Goal: Task Accomplishment & Management: Manage account settings

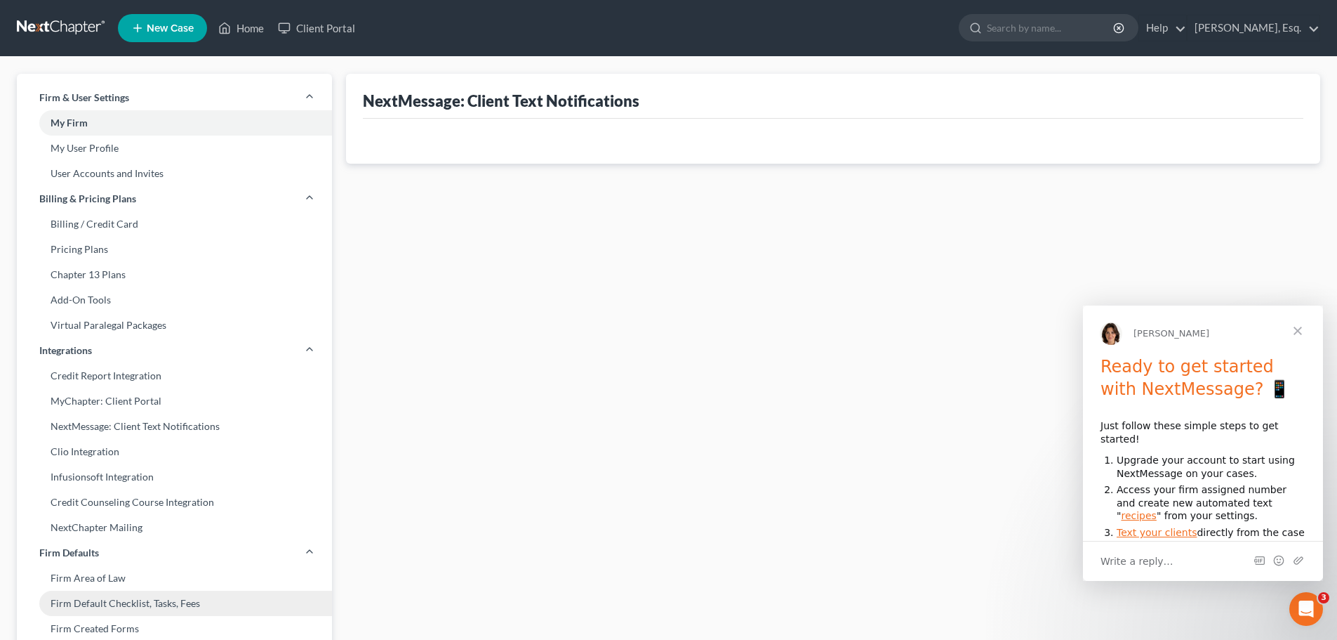
click at [131, 602] on link "Firm Default Checklist, Tasks, Fees" at bounding box center [174, 602] width 315 height 25
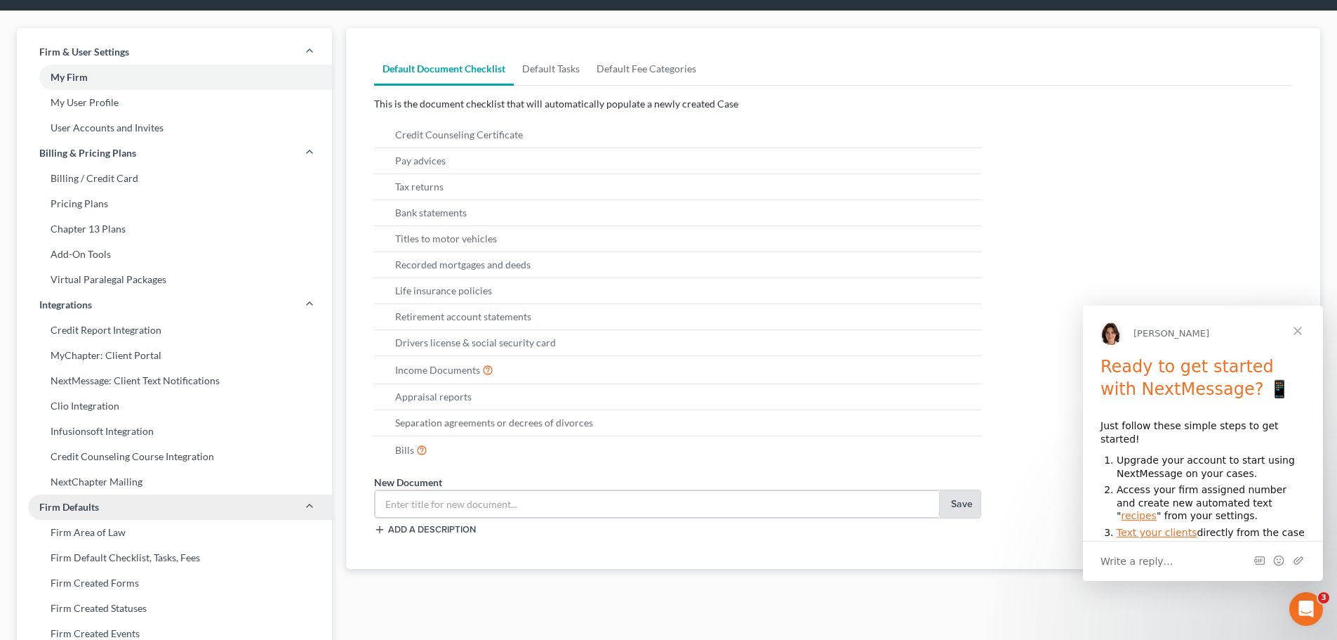
scroll to position [70, 0]
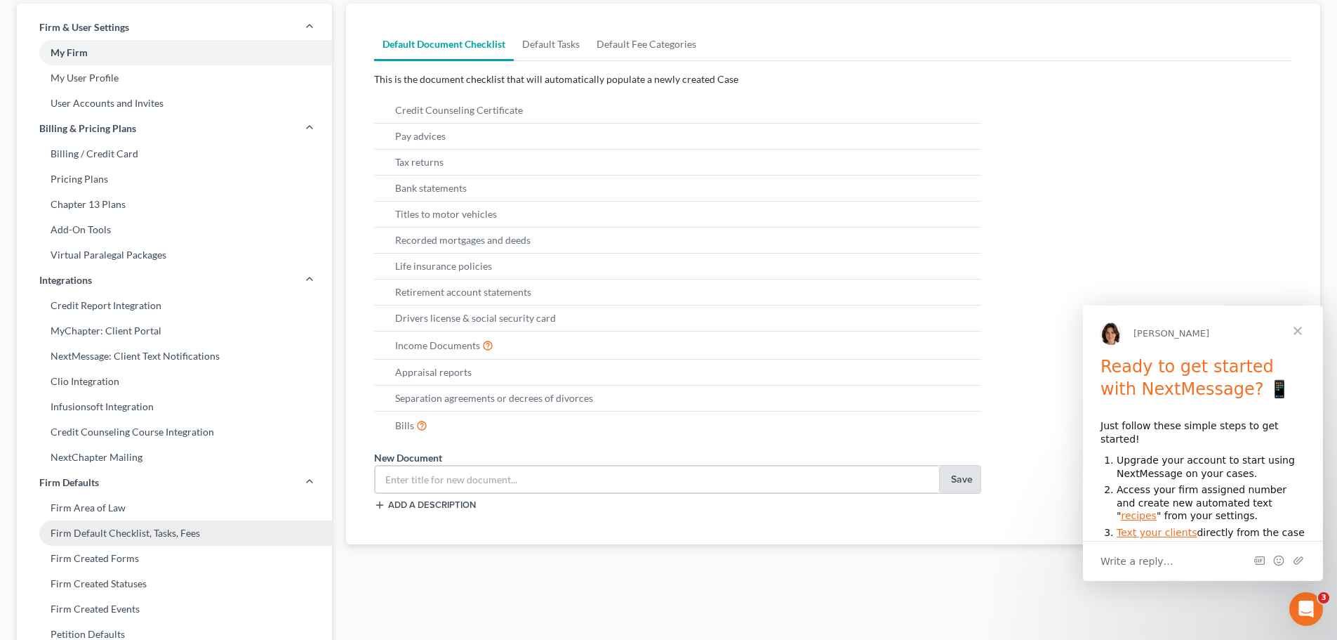
click at [105, 531] on link "Firm Default Checklist, Tasks, Fees" at bounding box center [174, 532] width 315 height 25
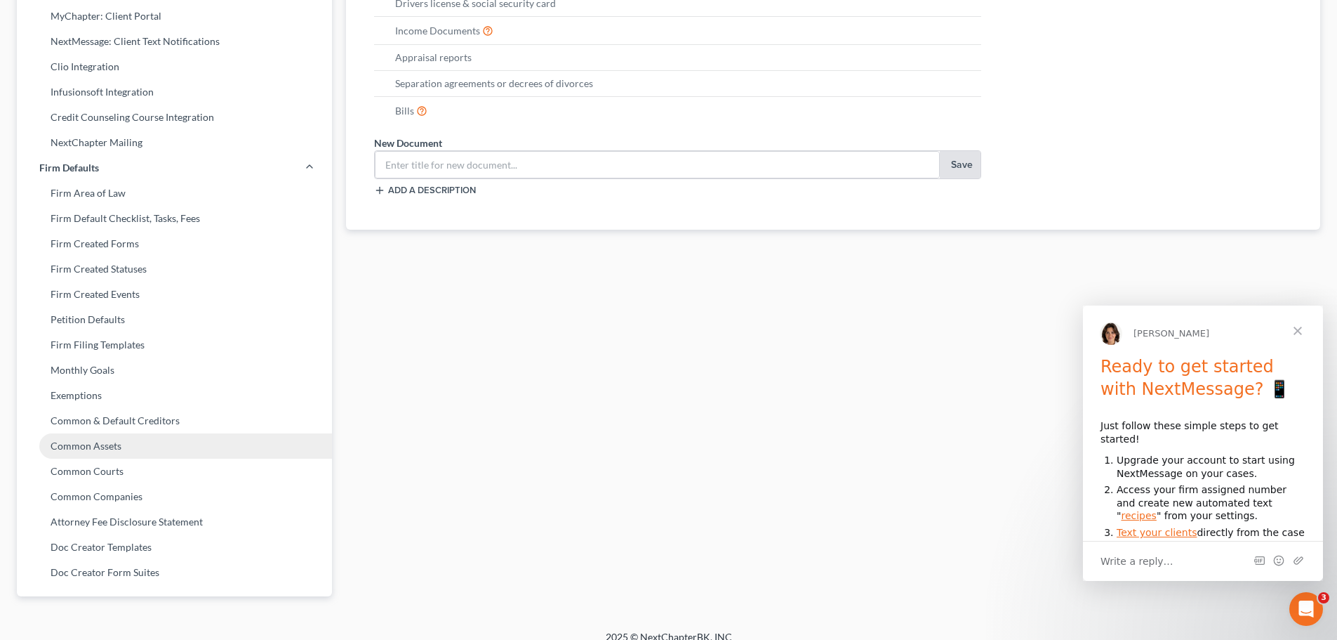
scroll to position [400, 0]
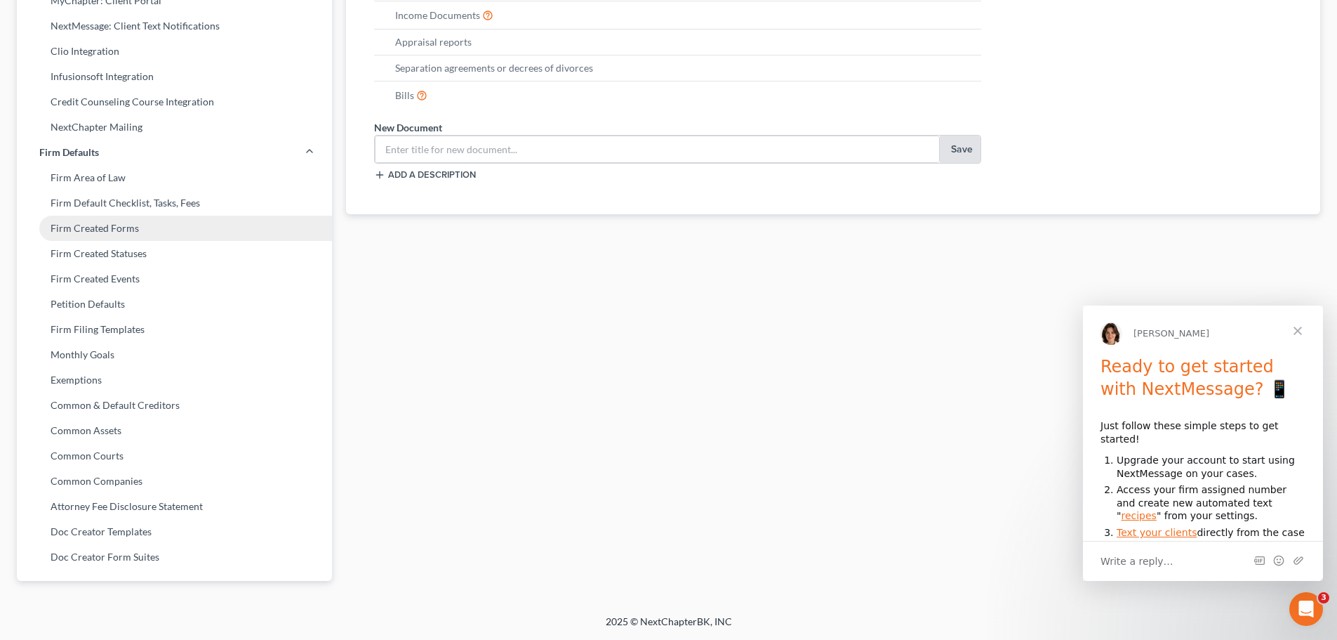
click at [118, 225] on link "Firm Created Forms" at bounding box center [174, 228] width 315 height 25
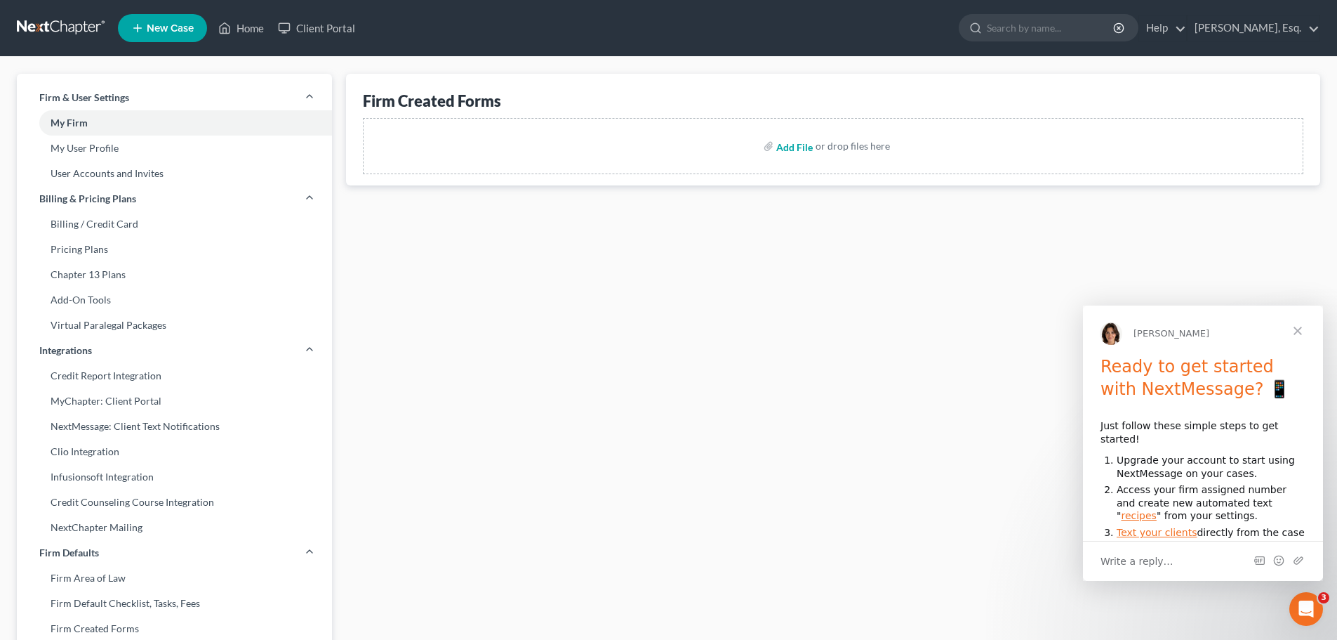
click at [802, 150] on input "file" at bounding box center [794, 145] width 34 height 25
type input "C:\fakepath\Application_for_Retention_of_Professional.docx"
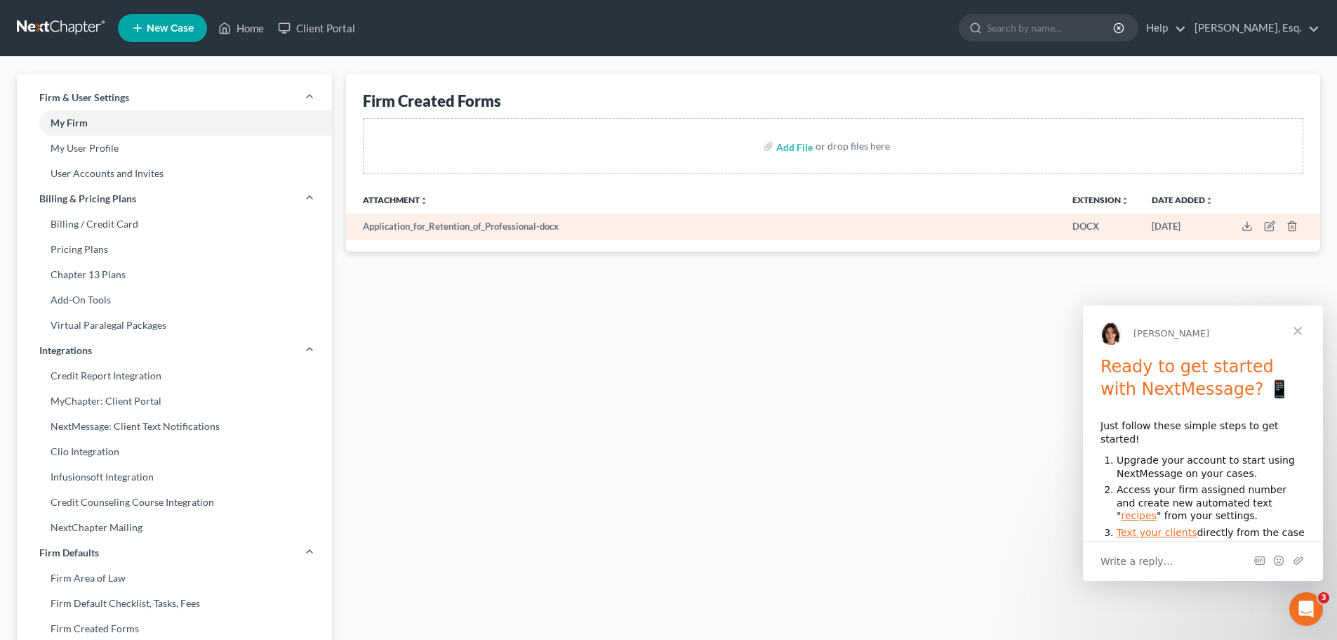
click at [419, 222] on td "Application_for_Retention_of_Professional-docx" at bounding box center [703, 226] width 715 height 27
click at [461, 225] on td "Application_for_Retention_of_Professional-docx" at bounding box center [703, 226] width 715 height 27
